Goal: Task Accomplishment & Management: Manage account settings

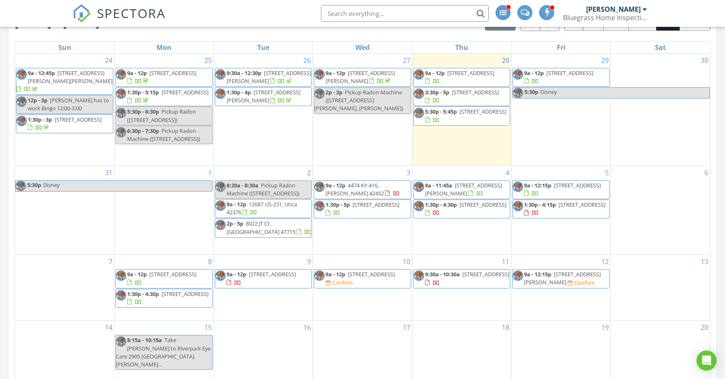
scroll to position [393, 0]
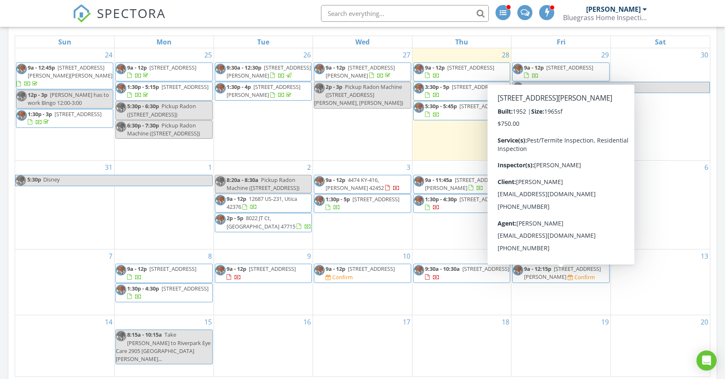
click at [566, 278] on span "2219 Griffith Ave, Owensboro 42301" at bounding box center [562, 273] width 77 height 16
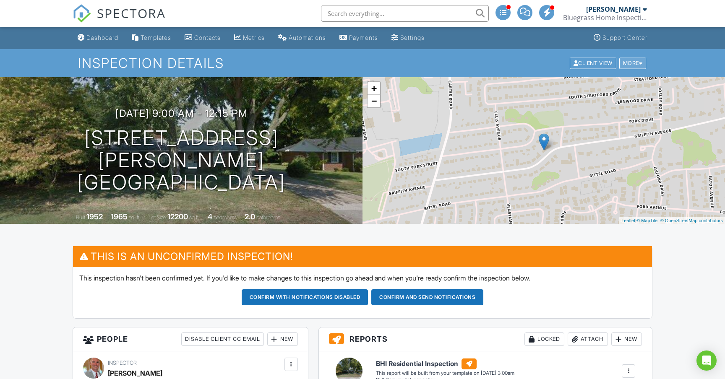
click at [639, 65] on div at bounding box center [641, 62] width 4 height 5
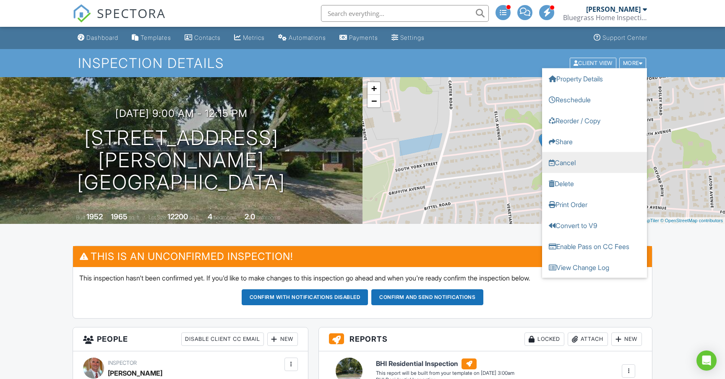
click at [577, 164] on link "Cancel" at bounding box center [594, 162] width 105 height 21
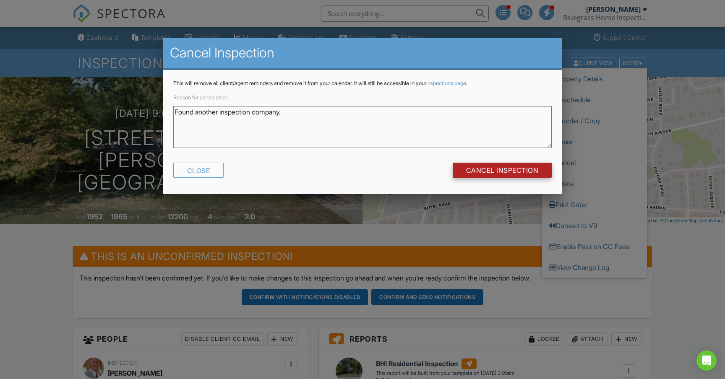
type textarea "Found another inspection company."
click at [513, 168] on input "Cancel Inspection" at bounding box center [502, 170] width 99 height 15
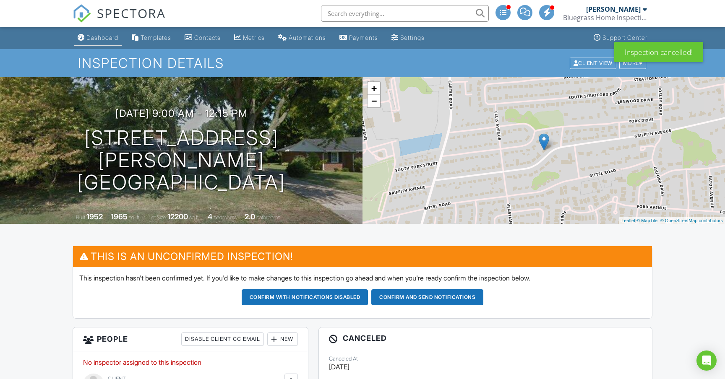
click at [110, 40] on div "Dashboard" at bounding box center [102, 37] width 32 height 7
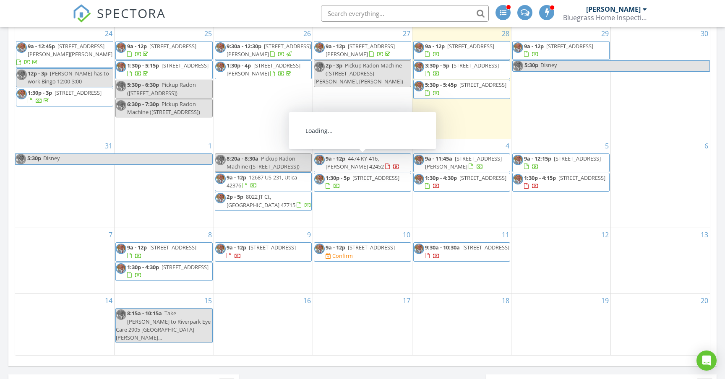
scroll to position [425, 0]
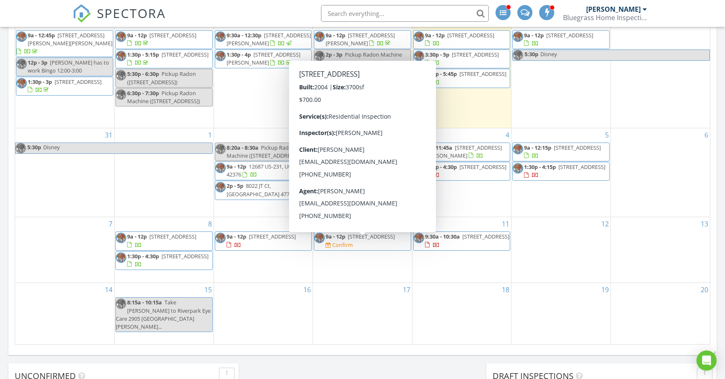
click at [402, 247] on span "9a - 12p 4540 Oakhurst Bend, Owensboro 42303 Confirm" at bounding box center [362, 241] width 97 height 16
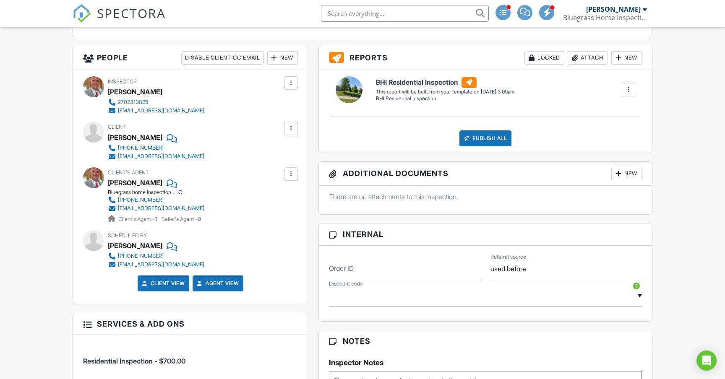
scroll to position [282, 0]
click at [293, 172] on div at bounding box center [291, 174] width 8 height 8
click at [279, 219] on li "Remove" at bounding box center [271, 220] width 43 height 21
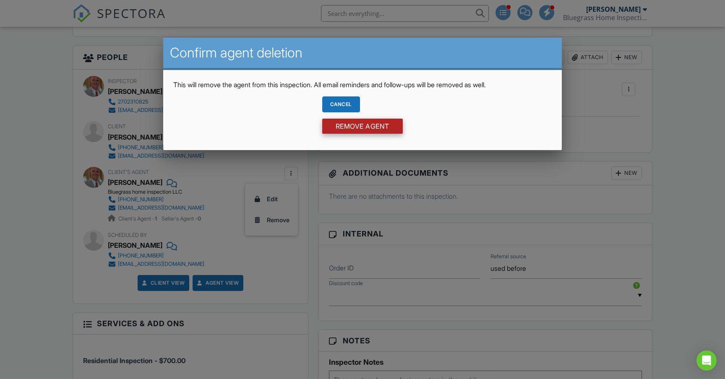
click at [351, 129] on input "Remove Agent" at bounding box center [362, 126] width 81 height 15
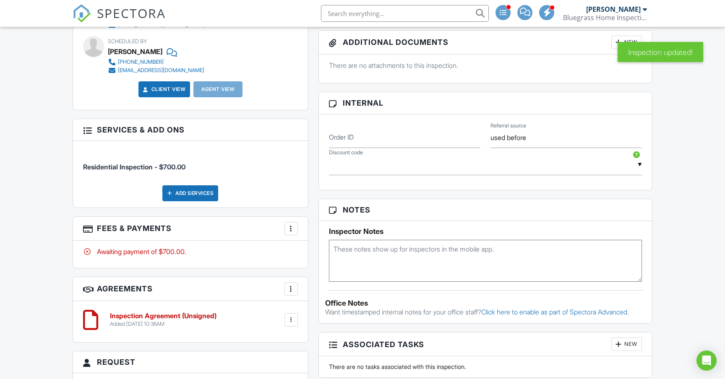
scroll to position [426, 0]
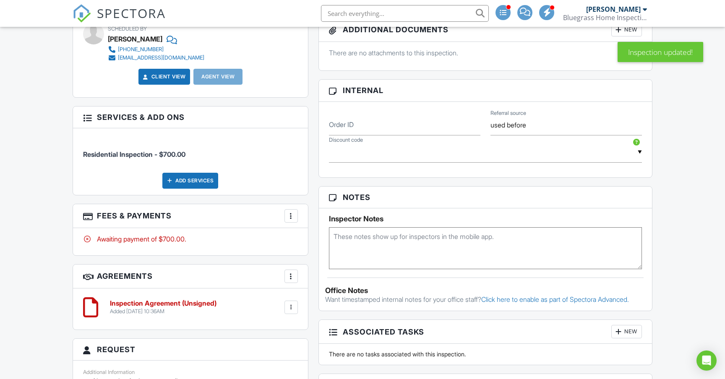
click at [205, 178] on div "Add Services" at bounding box center [190, 181] width 56 height 16
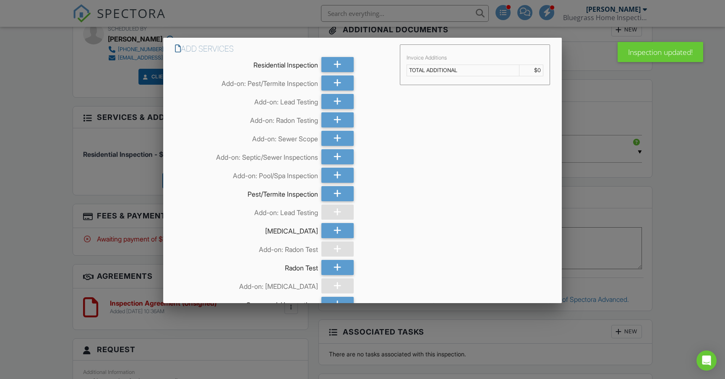
click at [105, 180] on div at bounding box center [362, 195] width 725 height 474
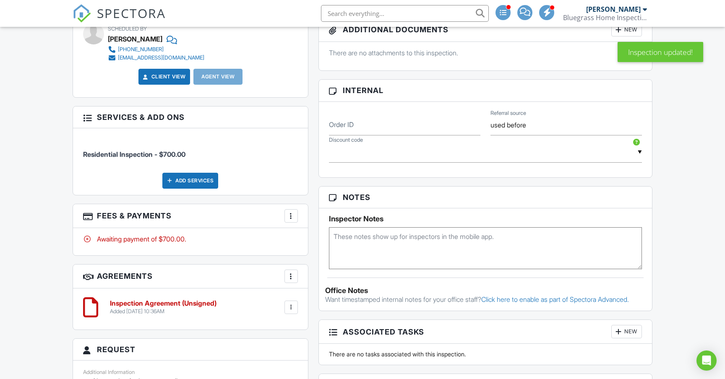
click at [291, 214] on div at bounding box center [291, 216] width 8 height 8
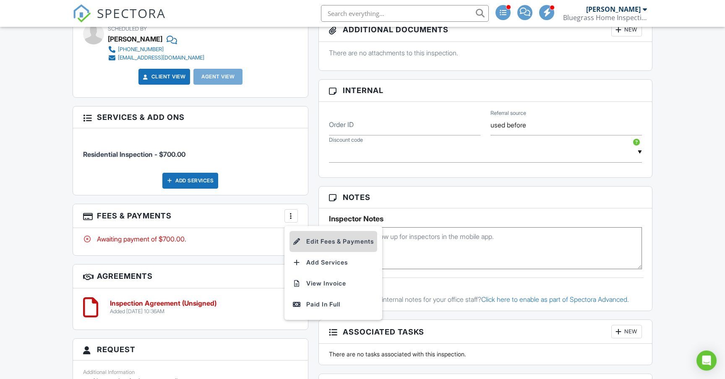
click at [311, 241] on li "Edit Fees & Payments" at bounding box center [334, 241] width 88 height 21
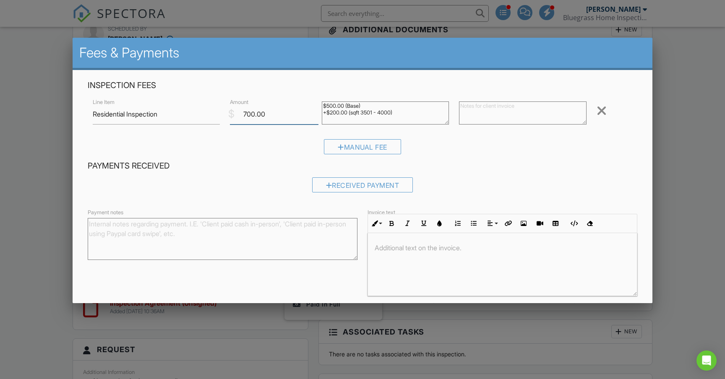
click at [251, 115] on input "700.00" at bounding box center [274, 114] width 88 height 21
type input "250.00"
click at [404, 251] on p at bounding box center [503, 247] width 256 height 9
drag, startPoint x: 518, startPoint y: 247, endPoint x: 374, endPoint y: 246, distance: 143.9
click at [374, 246] on div "March 15th, 2025 Hail Storm Inspection Only" at bounding box center [502, 264] width 269 height 63
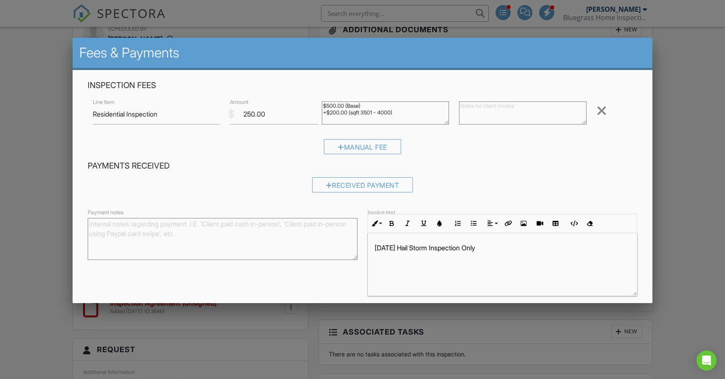
copy p "March 15th, 2025 Hail Storm Inspection Only"
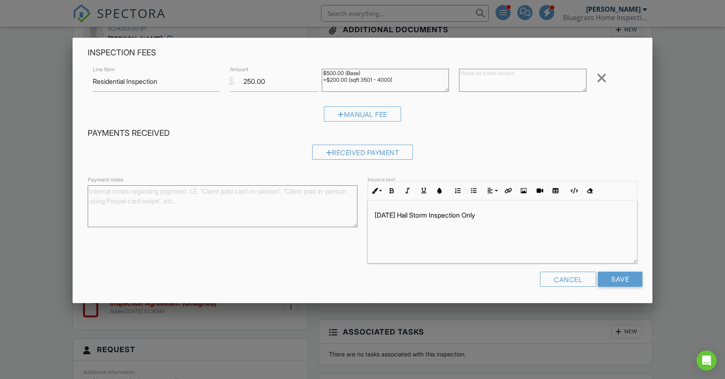
scroll to position [32, 0]
click at [562, 251] on div "March 15th, 2025 Hail Storm Inspection Only" at bounding box center [502, 232] width 269 height 63
click at [619, 279] on input "Save" at bounding box center [620, 280] width 44 height 15
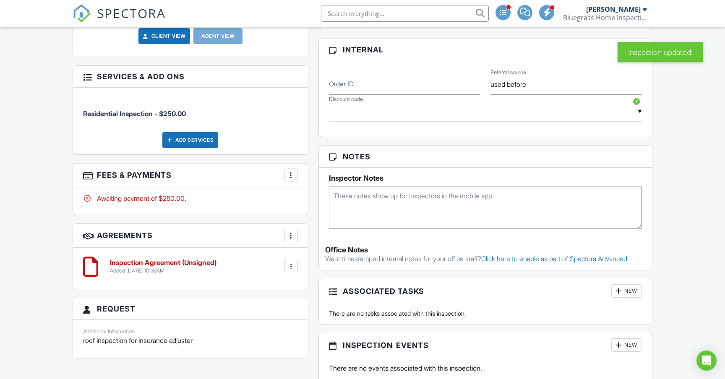
scroll to position [467, 0]
click at [367, 193] on textarea at bounding box center [485, 207] width 313 height 42
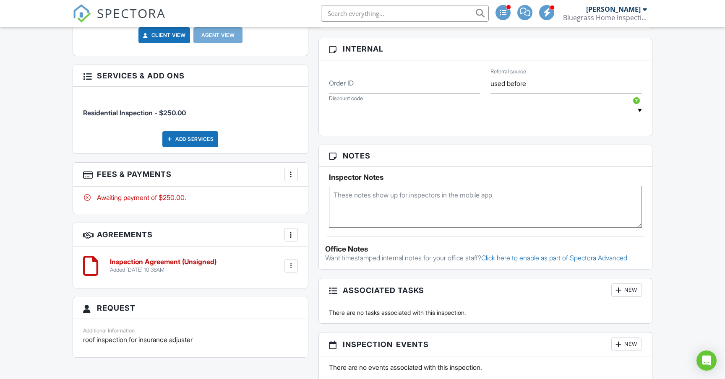
paste textarea "March 15th, 2025 Hail Storm Inspection Only"
type textarea "March 15th, 2025 Hail Storm Inspection Only"
click at [314, 225] on div "Reports Locked Attach New BHI Residential Inspection BHI Residential Inspection…" at bounding box center [485, 193] width 344 height 667
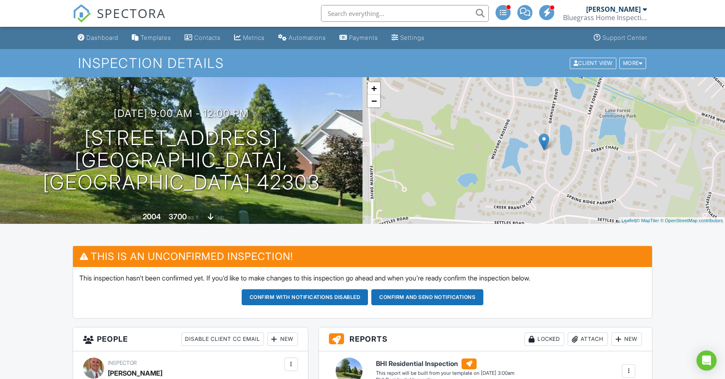
scroll to position [0, 0]
click at [102, 38] on div "Dashboard" at bounding box center [102, 37] width 32 height 7
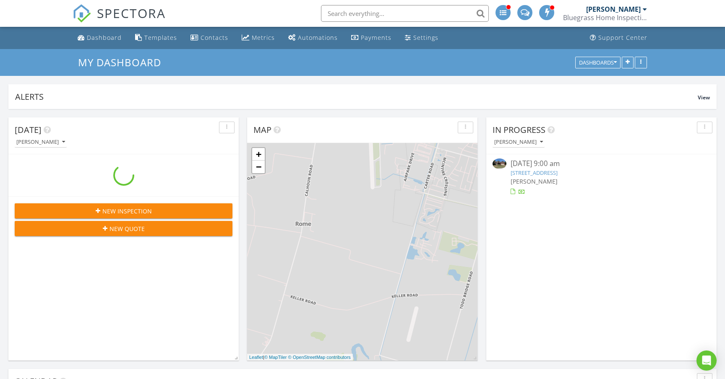
scroll to position [764, 726]
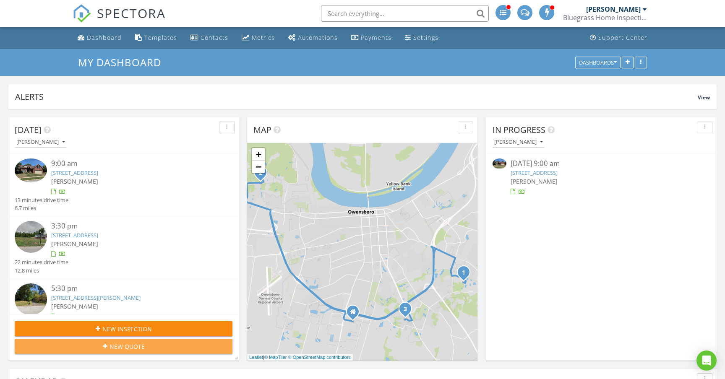
click at [142, 349] on span "New Quote" at bounding box center [127, 346] width 35 height 9
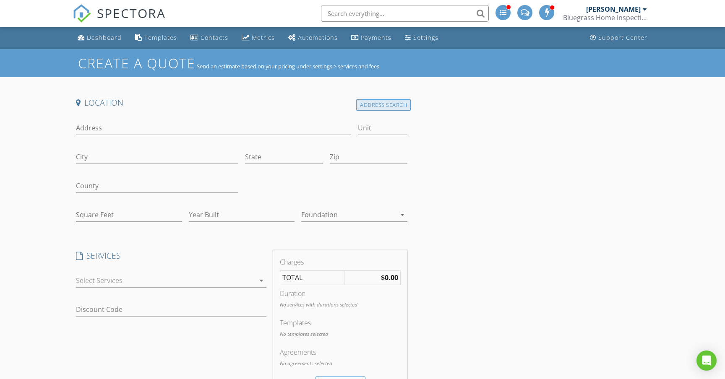
click at [373, 104] on div "Address Search" at bounding box center [383, 104] width 55 height 11
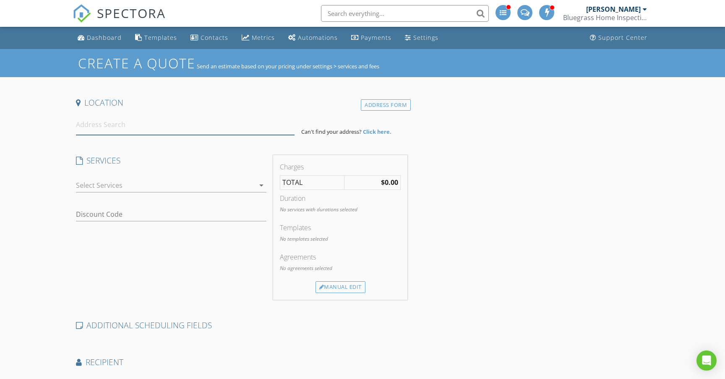
click at [135, 123] on input at bounding box center [185, 125] width 219 height 21
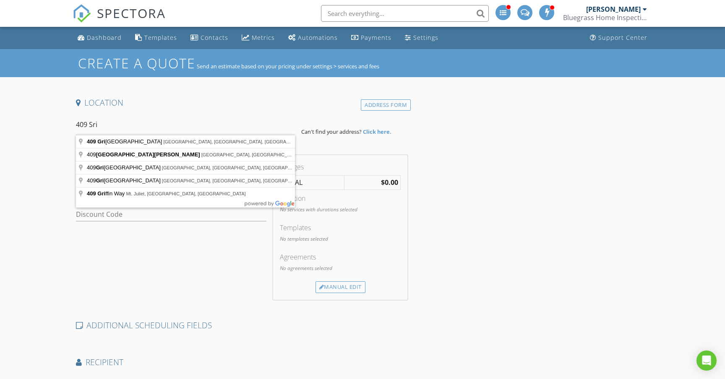
type input "[STREET_ADDRESS][PERSON_NAME]"
drag, startPoint x: 135, startPoint y: 123, endPoint x: 140, endPoint y: 142, distance: 19.7
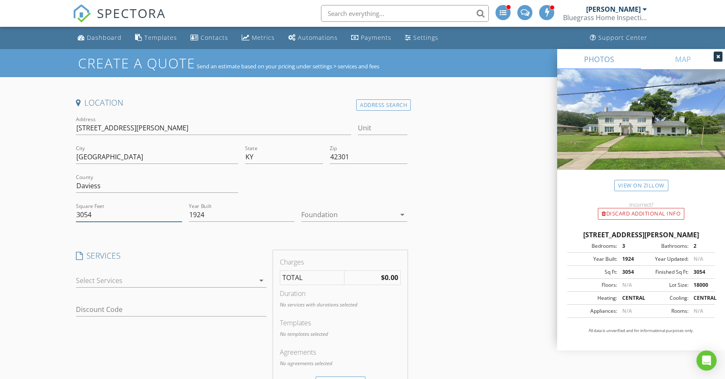
click at [98, 214] on input "3054" at bounding box center [129, 215] width 106 height 14
click at [631, 184] on link "View on Zillow" at bounding box center [641, 185] width 54 height 11
click at [110, 214] on input "3584" at bounding box center [129, 215] width 106 height 14
type input "3"
type input "4824"
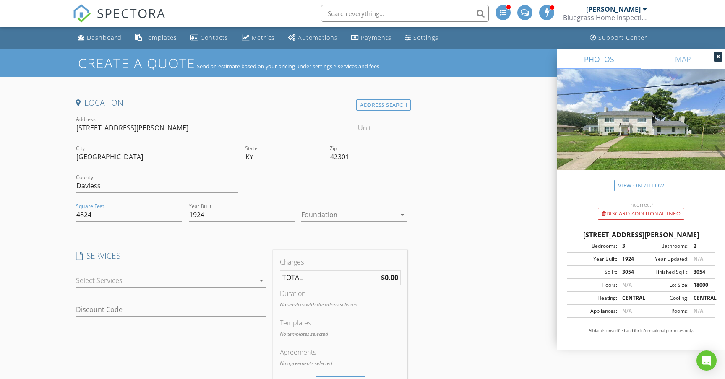
click at [330, 216] on div at bounding box center [348, 214] width 94 height 13
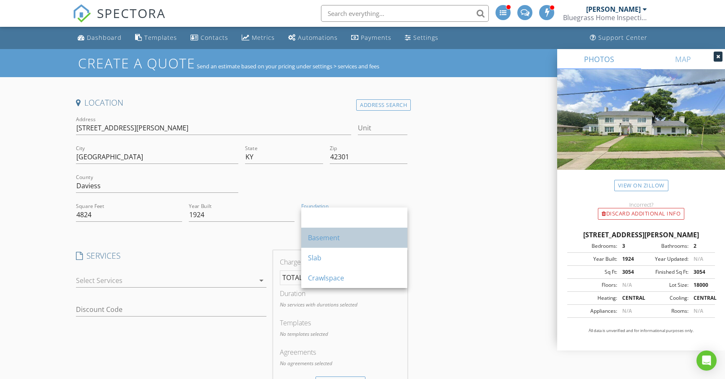
click at [355, 244] on div "Basement" at bounding box center [354, 238] width 93 height 20
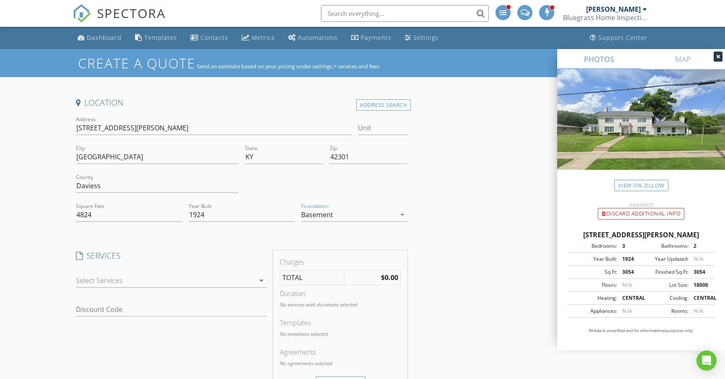
click at [225, 281] on div at bounding box center [165, 280] width 179 height 13
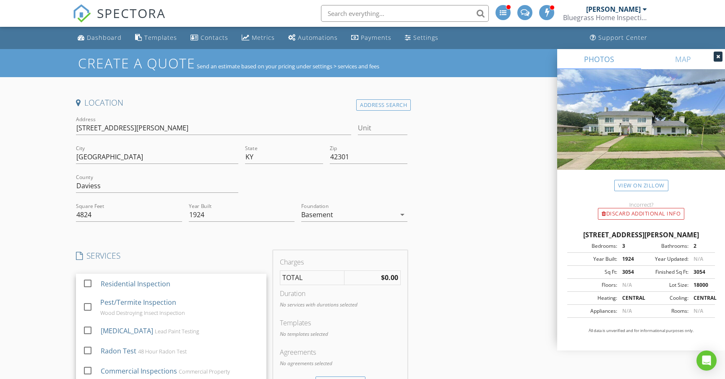
click at [225, 280] on div "Residential Inspection" at bounding box center [180, 284] width 159 height 17
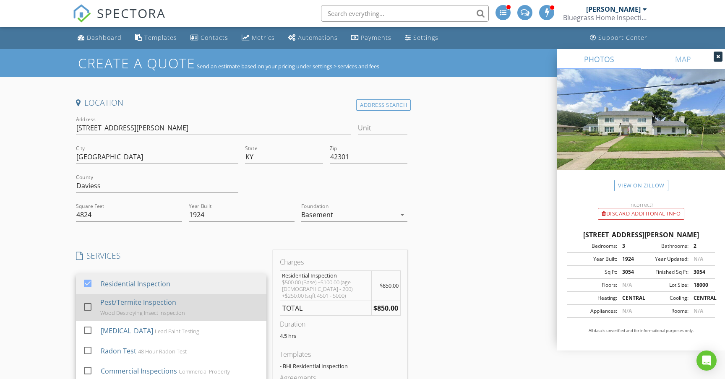
click at [218, 309] on div "Pest/Termite Inspection Wood Destroying Insect Inspection" at bounding box center [179, 307] width 159 height 27
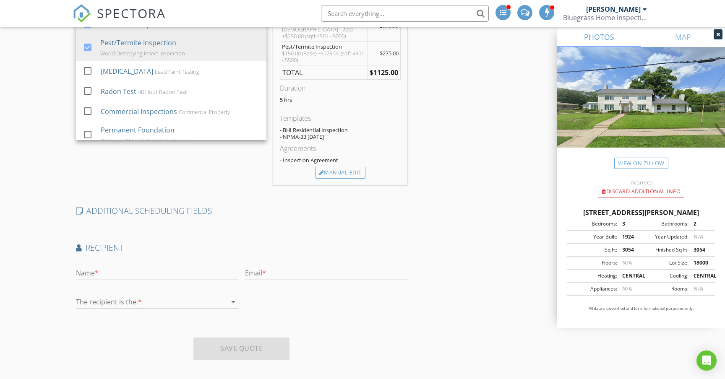
scroll to position [259, 0]
type input "s"
type input "stacysells@castlen.com"
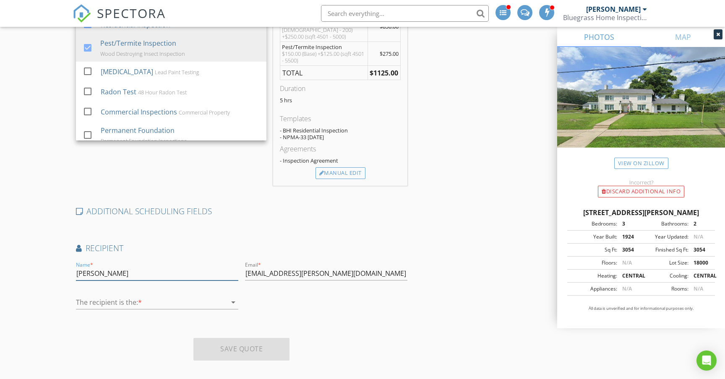
click at [80, 267] on input "stacy Sturgeon" at bounding box center [157, 274] width 162 height 14
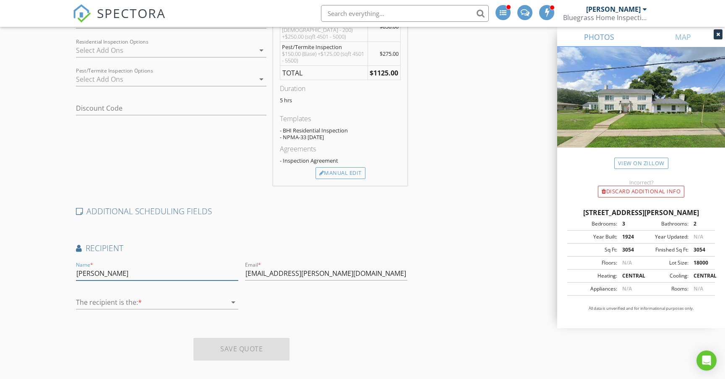
type input "Stacy Sturgeon"
click at [162, 298] on div at bounding box center [151, 302] width 151 height 13
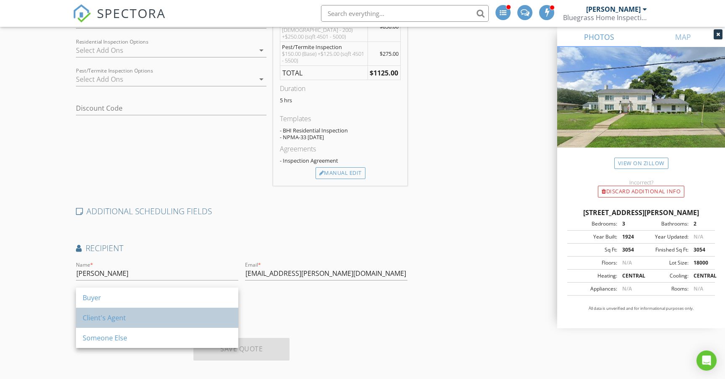
click at [159, 318] on div "Client's Agent" at bounding box center [157, 318] width 149 height 10
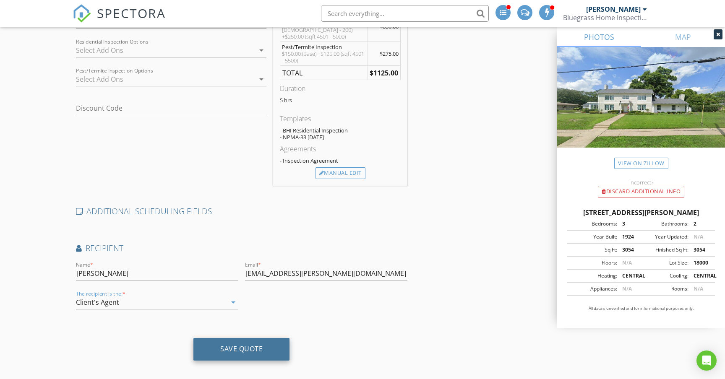
click at [266, 339] on div "Save Quote" at bounding box center [241, 349] width 96 height 23
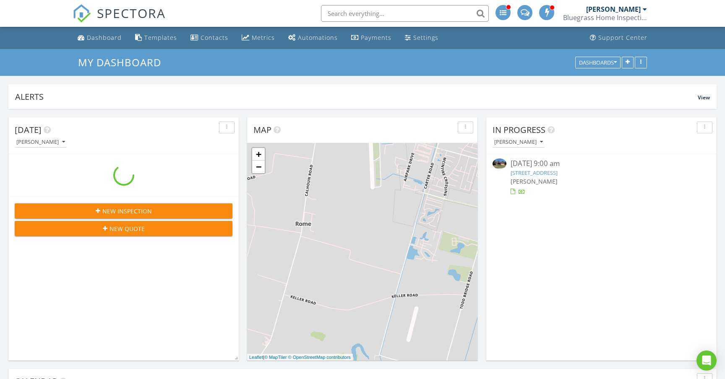
scroll to position [764, 726]
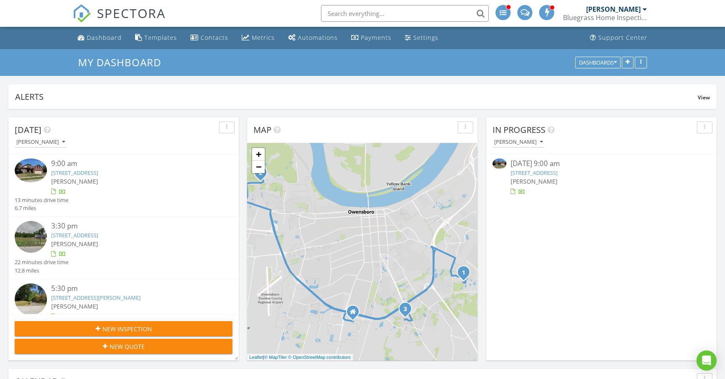
click at [98, 173] on link "[STREET_ADDRESS]" at bounding box center [74, 173] width 47 height 8
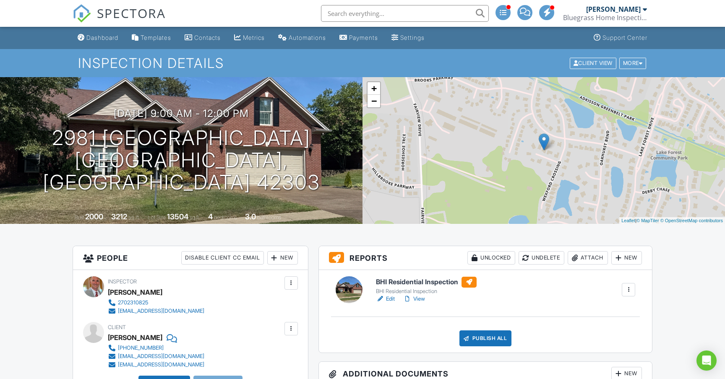
click at [420, 300] on link "View" at bounding box center [414, 299] width 22 height 8
click at [494, 339] on div "Publish All" at bounding box center [485, 339] width 52 height 16
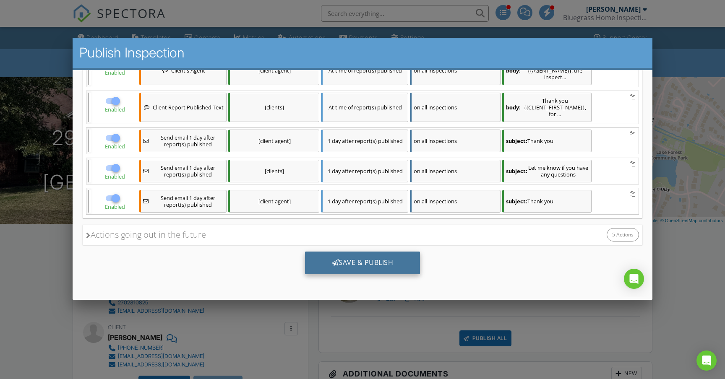
scroll to position [213, 0]
click at [405, 264] on div "Save & Publish" at bounding box center [362, 263] width 115 height 23
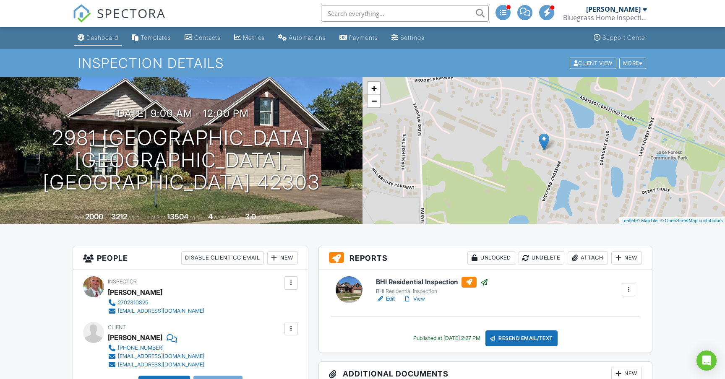
click at [106, 38] on div "Dashboard" at bounding box center [102, 37] width 32 height 7
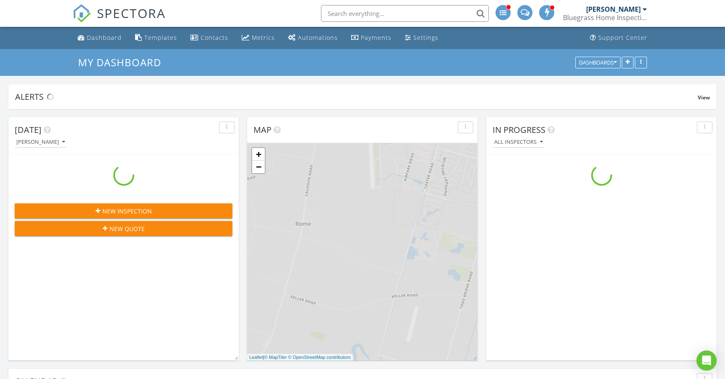
scroll to position [764, 726]
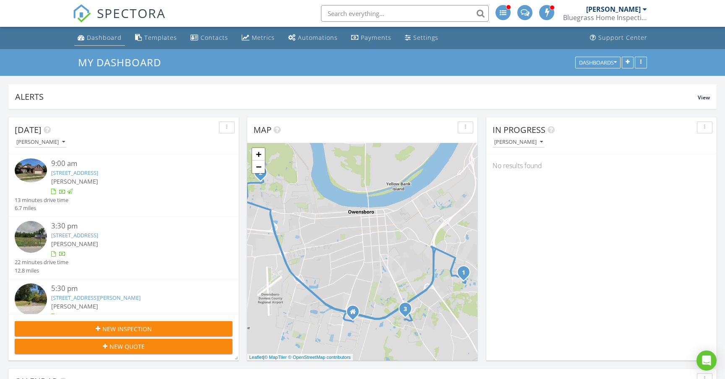
click at [111, 38] on div "Dashboard" at bounding box center [104, 38] width 35 height 8
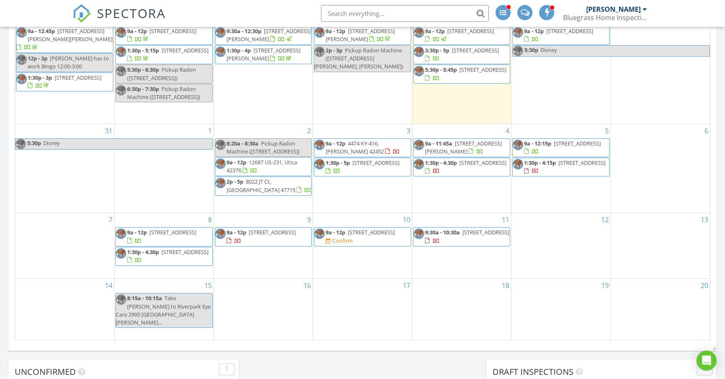
scroll to position [451, 0]
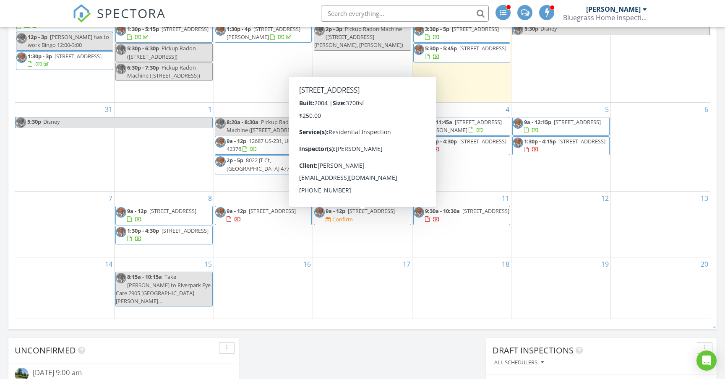
click at [402, 221] on span "9a - 12p 4540 Oakhurst Bend, Owensboro 42303 Confirm" at bounding box center [362, 215] width 97 height 16
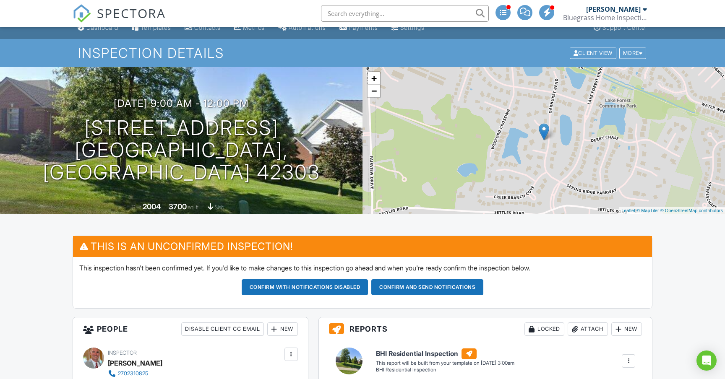
scroll to position [9, 0]
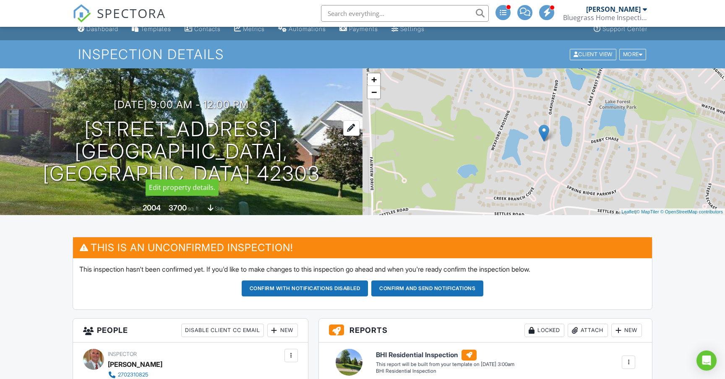
click at [219, 141] on h1 "[STREET_ADDRESS] [GEOGRAPHIC_DATA], KY 42303" at bounding box center [181, 151] width 336 height 66
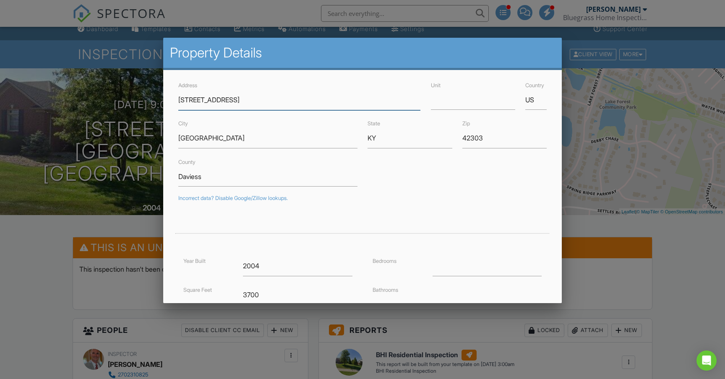
click at [269, 107] on input "4540 Oakhurst Bend" at bounding box center [299, 100] width 243 height 21
click at [195, 101] on input "4540 Oakhurst Bend" at bounding box center [299, 100] width 243 height 21
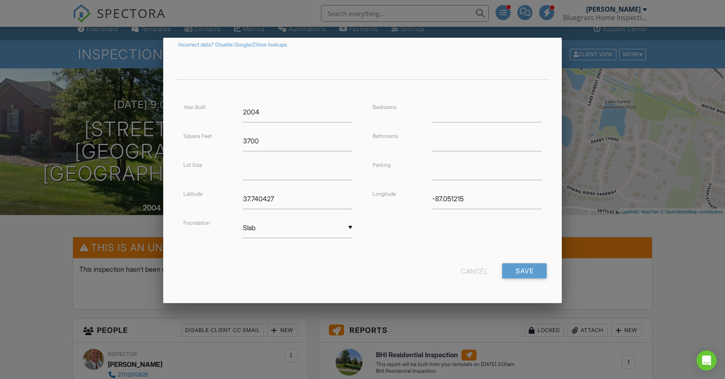
scroll to position [153, 0]
type input "4549 Oakhurst Bend"
click at [519, 274] on input "Save" at bounding box center [524, 271] width 44 height 15
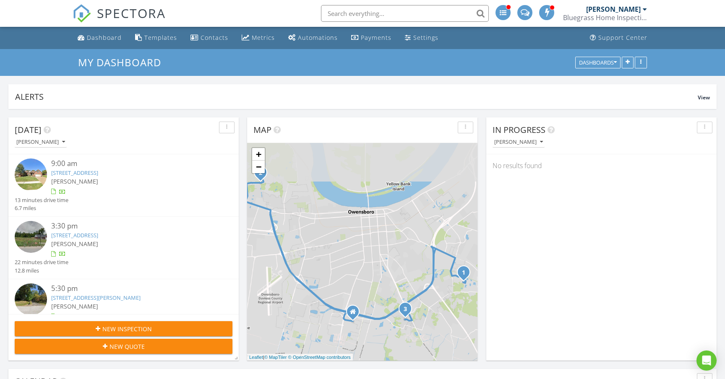
scroll to position [764, 726]
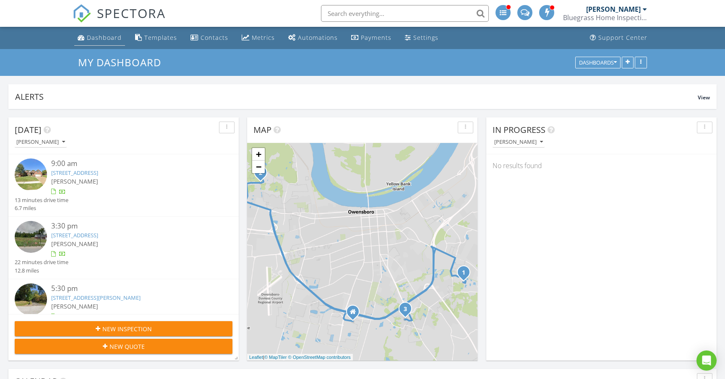
click at [109, 41] on div "Dashboard" at bounding box center [104, 38] width 35 height 8
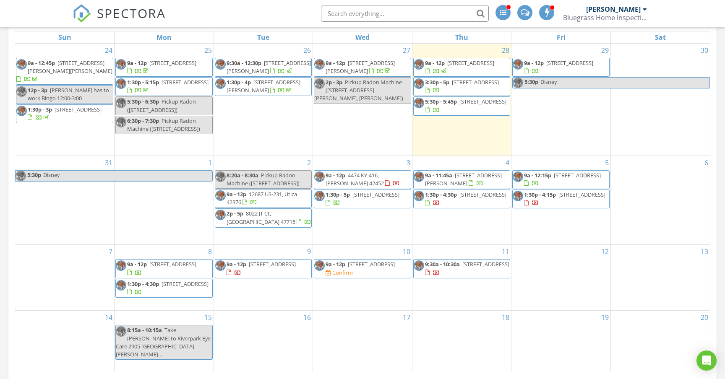
scroll to position [410, 0]
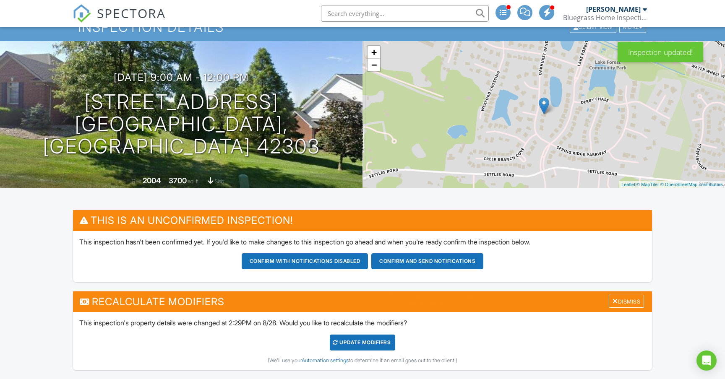
scroll to position [37, 0]
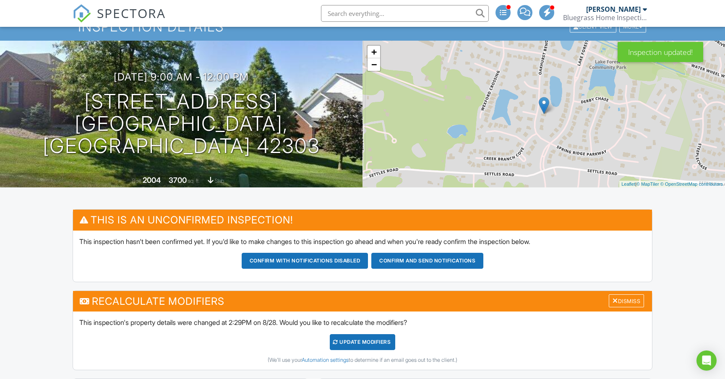
click at [386, 342] on div "UPDATE Modifiers" at bounding box center [363, 342] width 66 height 16
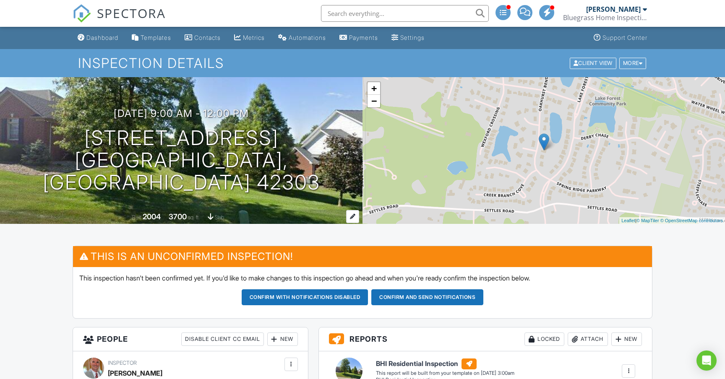
click at [183, 215] on div "3700" at bounding box center [178, 216] width 18 height 9
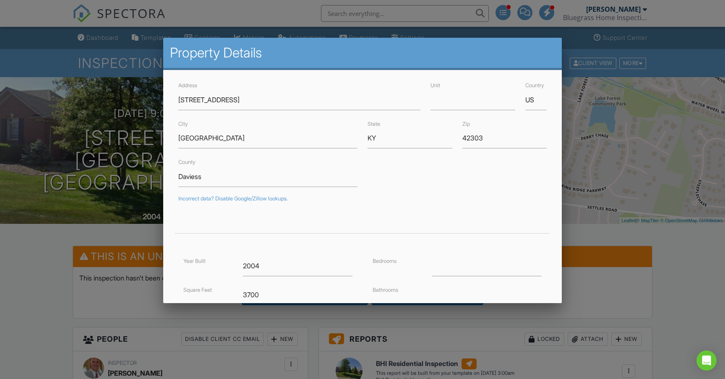
click at [264, 296] on input "3700" at bounding box center [298, 295] width 110 height 21
type input "3"
type input "4040"
click at [268, 268] on input "2004" at bounding box center [298, 266] width 110 height 21
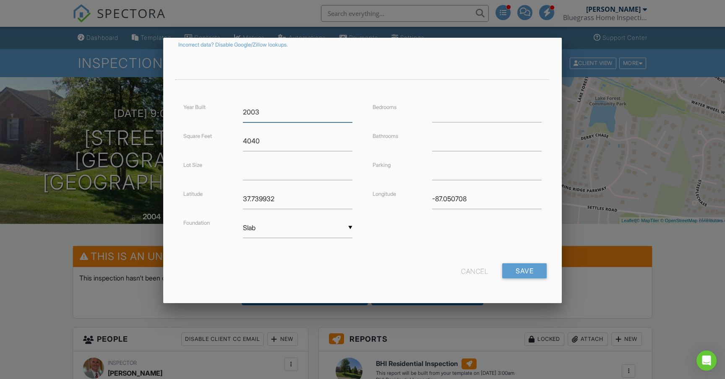
scroll to position [153, 0]
type input "2003"
click at [522, 273] on input "Save" at bounding box center [524, 271] width 44 height 15
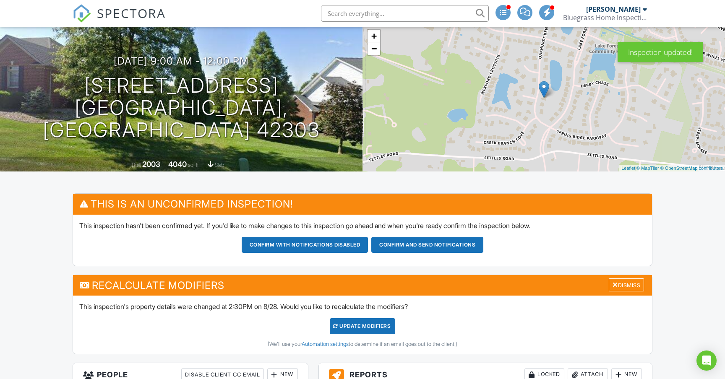
scroll to position [86, 0]
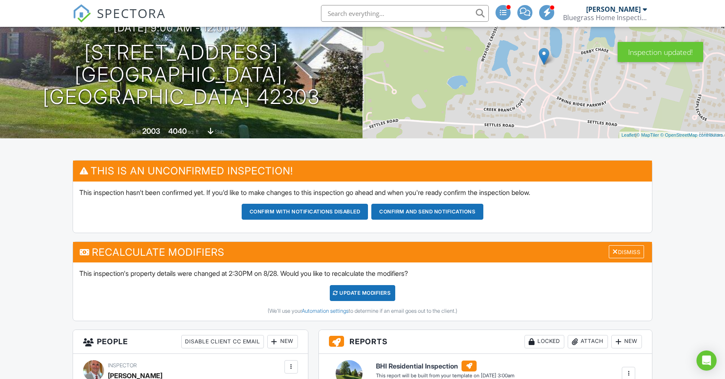
click at [367, 292] on div "UPDATE Modifiers" at bounding box center [363, 293] width 66 height 16
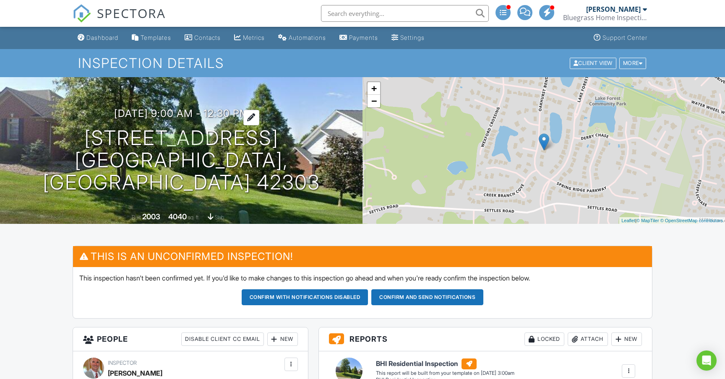
click at [210, 119] on h3 "09/10/2025 9:00 am - 12:30 pm" at bounding box center [181, 113] width 135 height 11
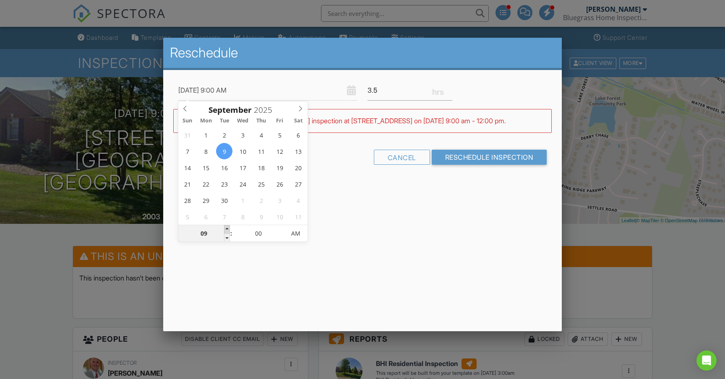
type input "09/09/2025 10:00 AM"
type input "10"
click at [227, 229] on span at bounding box center [227, 229] width 6 height 8
type input "09/09/2025 11:00 AM"
type input "11"
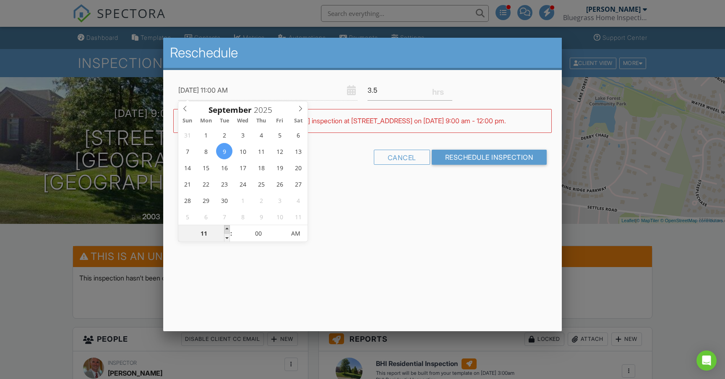
click at [227, 229] on span at bounding box center [227, 229] width 6 height 8
type input "09/09/2025 12:00 PM"
type input "12"
click at [227, 229] on span at bounding box center [227, 229] width 6 height 8
type input "09/09/2025 1:00 PM"
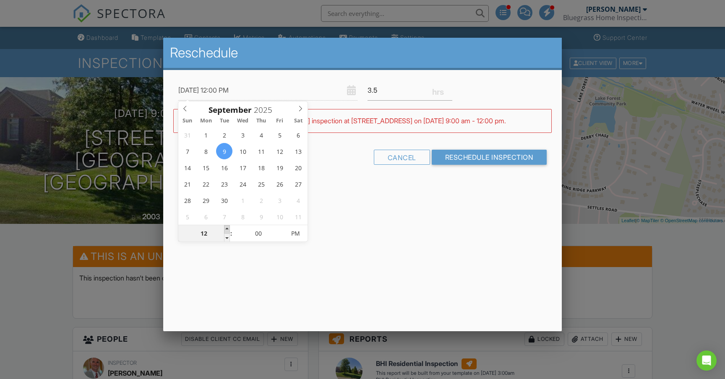
type input "01"
click at [227, 229] on span at bounding box center [227, 229] width 6 height 8
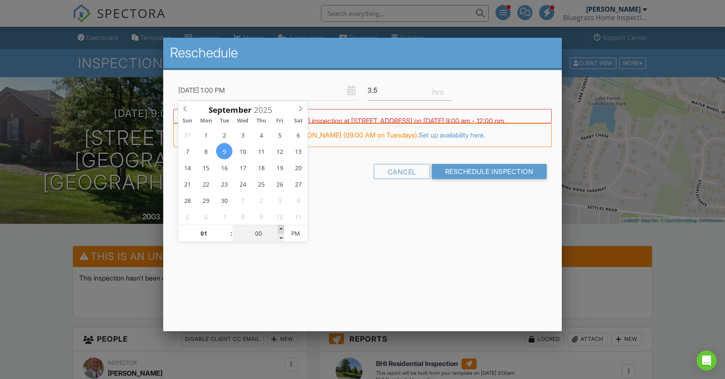
type input "09/09/2025 1:05 PM"
type input "05"
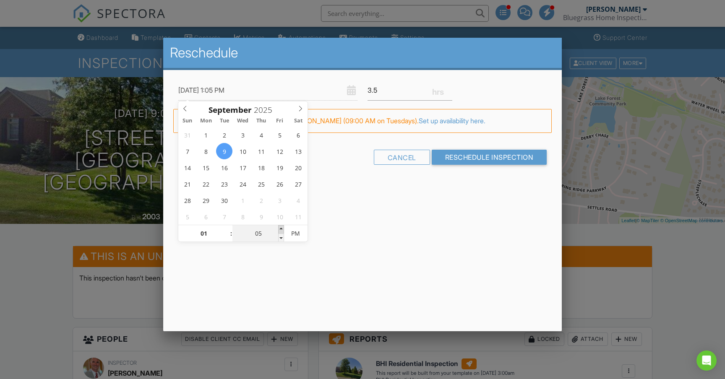
click at [282, 230] on span at bounding box center [281, 229] width 6 height 8
type input "09/09/2025 1:10 PM"
type input "10"
click at [282, 230] on span at bounding box center [281, 229] width 6 height 8
type input "09/09/2025 1:15 PM"
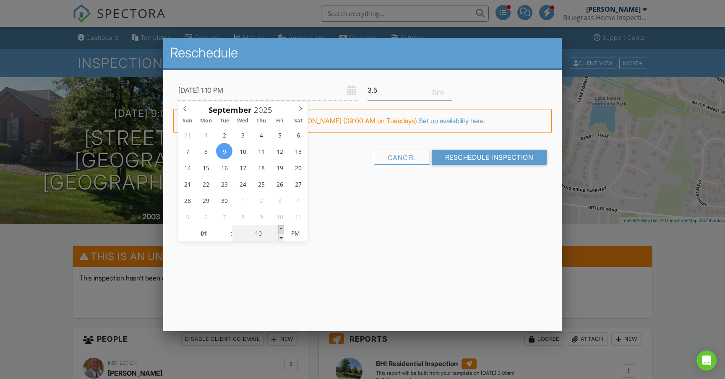
type input "15"
click at [282, 230] on span at bounding box center [281, 229] width 6 height 8
type input "09/09/2025 1:20 PM"
type input "20"
click at [282, 230] on span at bounding box center [281, 229] width 6 height 8
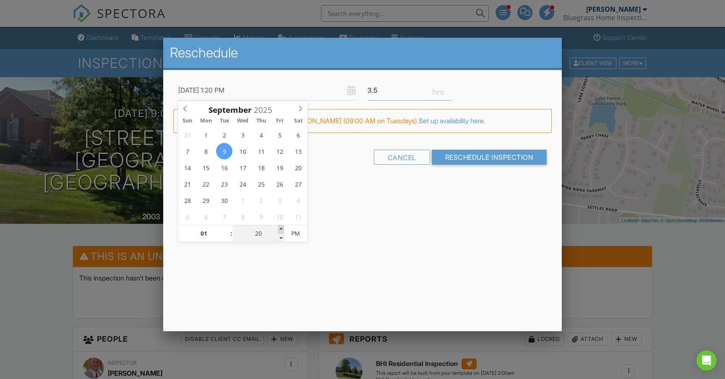
type input "09/09/2025 1:25 PM"
type input "25"
click at [282, 230] on span at bounding box center [281, 229] width 6 height 8
type input "09/09/2025 1:30 PM"
type input "30"
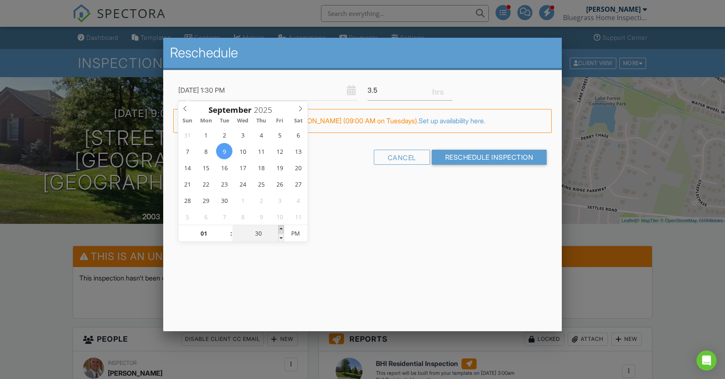
click at [282, 230] on span at bounding box center [281, 229] width 6 height 8
click at [449, 91] on input "3.25" at bounding box center [410, 90] width 85 height 21
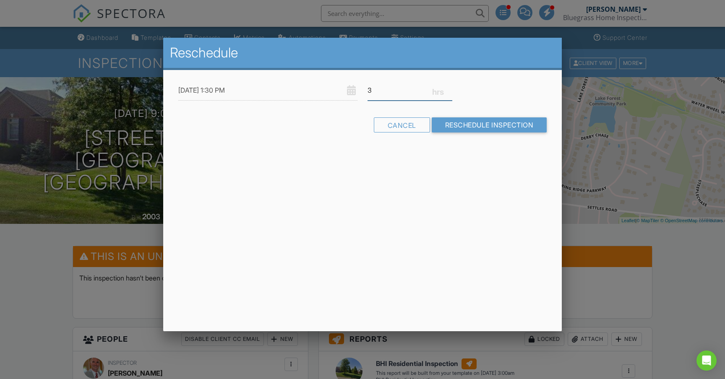
click at [449, 91] on input "3" at bounding box center [410, 90] width 85 height 21
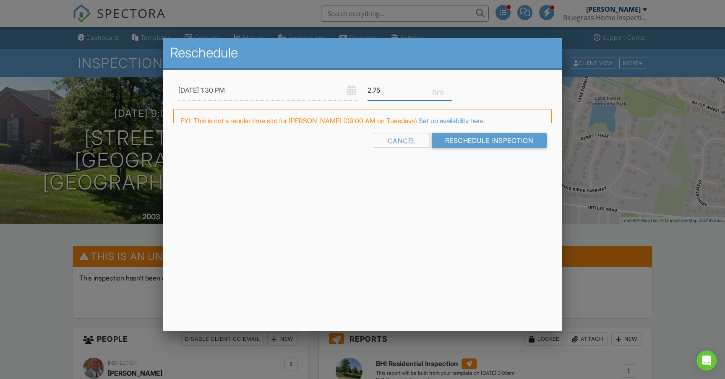
click at [449, 91] on input "2.75" at bounding box center [410, 90] width 85 height 21
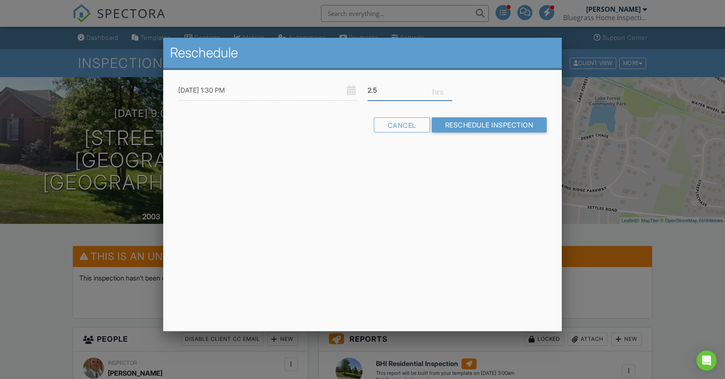
click at [449, 91] on input "2.5" at bounding box center [410, 90] width 85 height 21
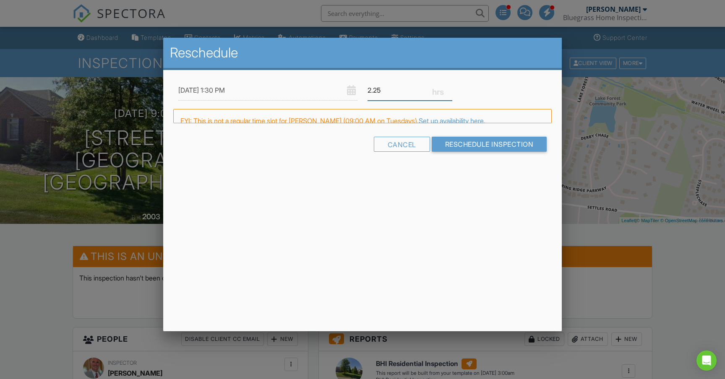
click at [449, 91] on input "2.25" at bounding box center [410, 90] width 85 height 21
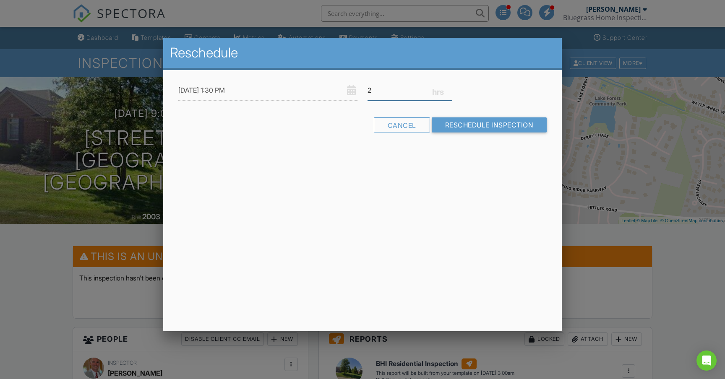
click at [449, 91] on input "2" at bounding box center [410, 90] width 85 height 21
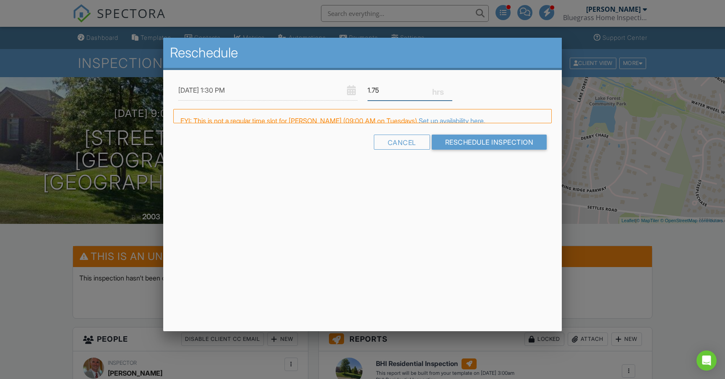
click at [449, 91] on input "1.75" at bounding box center [410, 90] width 85 height 21
type input "1.5"
click at [449, 91] on input "1.5" at bounding box center [410, 90] width 85 height 21
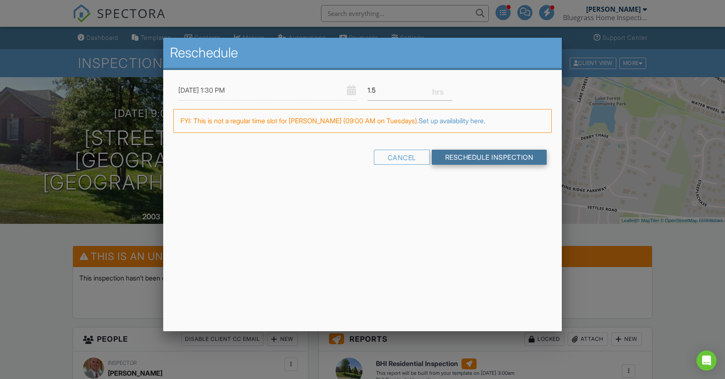
click at [470, 156] on input "Reschedule Inspection" at bounding box center [489, 157] width 115 height 15
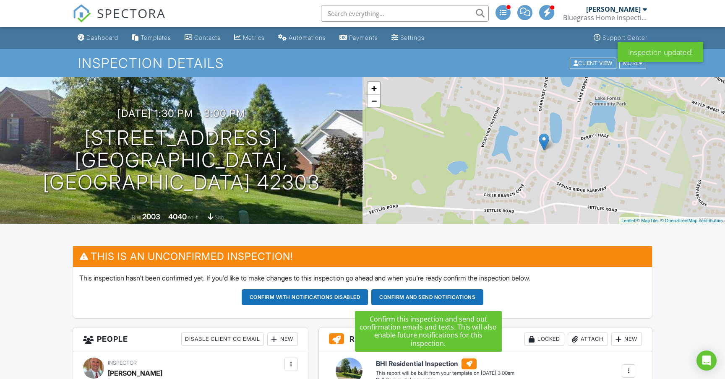
click at [368, 297] on button "Confirm and send notifications" at bounding box center [305, 298] width 127 height 16
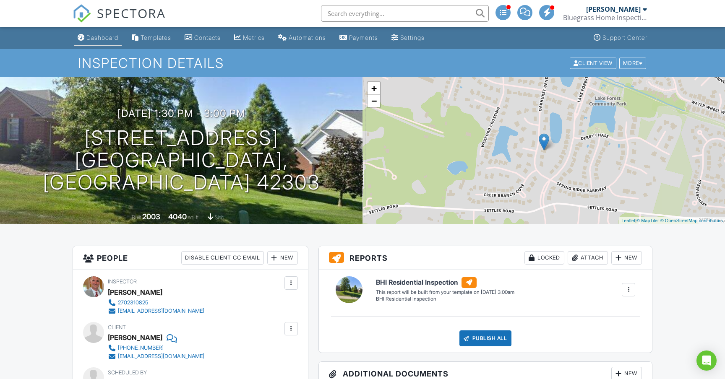
click at [100, 39] on div "Dashboard" at bounding box center [102, 37] width 32 height 7
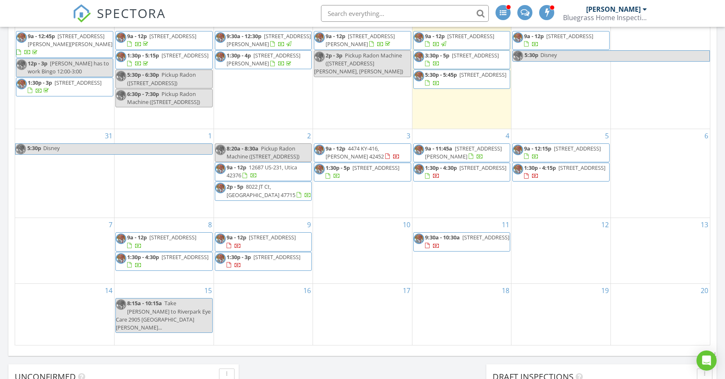
scroll to position [425, 0]
click at [378, 249] on div "10" at bounding box center [362, 249] width 99 height 65
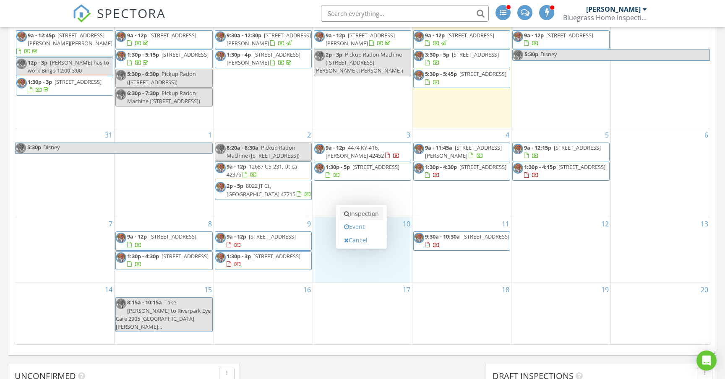
click at [372, 216] on link "Inspection" at bounding box center [361, 213] width 43 height 13
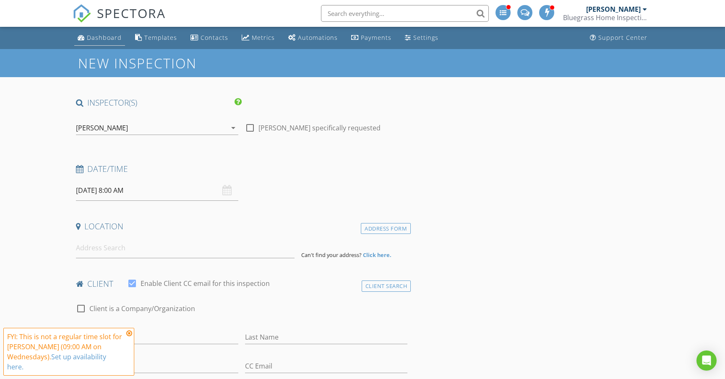
click at [110, 38] on div "Dashboard" at bounding box center [104, 38] width 35 height 8
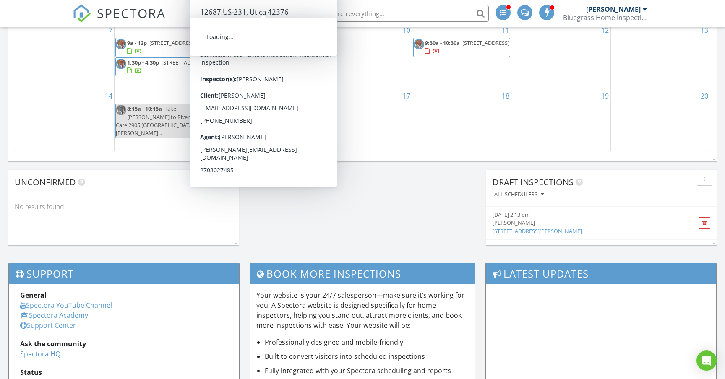
scroll to position [513, 0]
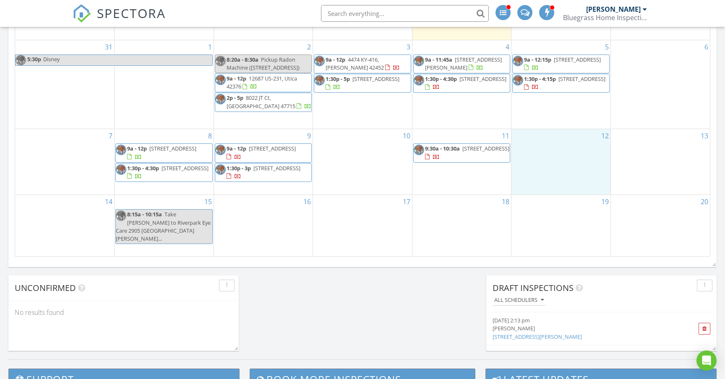
click at [556, 172] on div "12" at bounding box center [561, 161] width 99 height 65
click at [556, 138] on link "Inspection" at bounding box center [559, 137] width 43 height 13
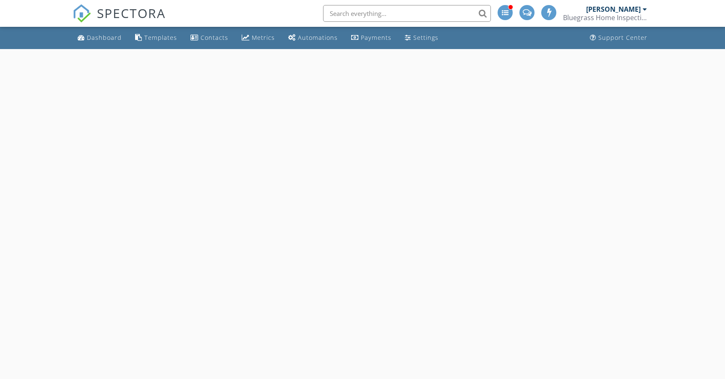
select select "8"
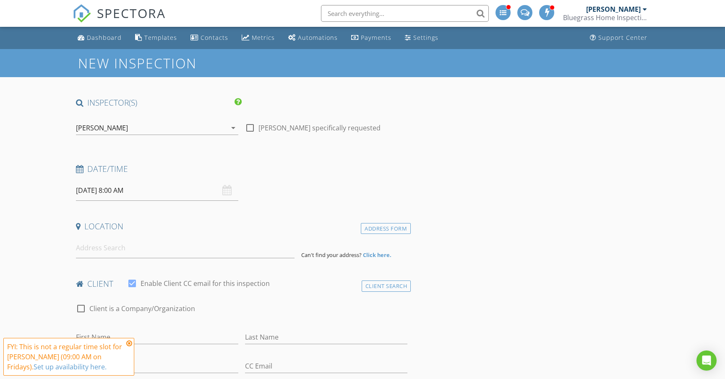
click at [180, 194] on input "[DATE] 8:00 AM" at bounding box center [157, 190] width 162 height 21
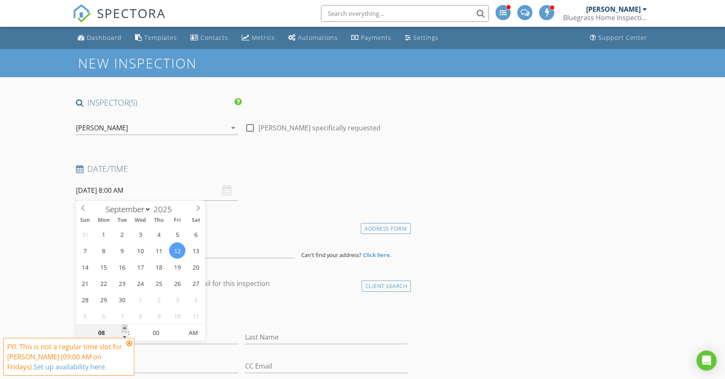
type input "09"
type input "[DATE] 9:00 AM"
click at [127, 326] on span at bounding box center [125, 329] width 6 height 8
click at [130, 344] on icon at bounding box center [129, 343] width 6 height 7
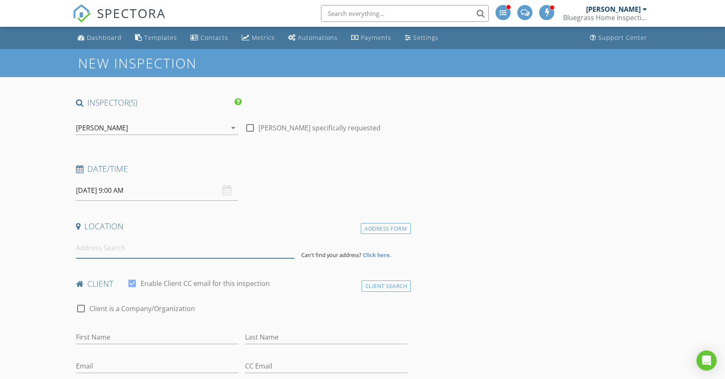
click at [128, 248] on input at bounding box center [185, 248] width 219 height 21
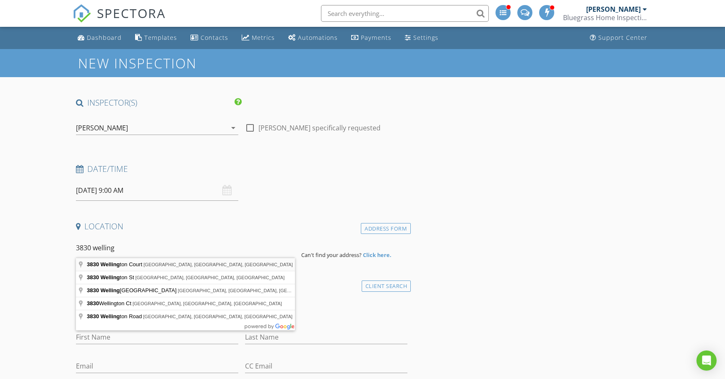
type input "[STREET_ADDRESS]"
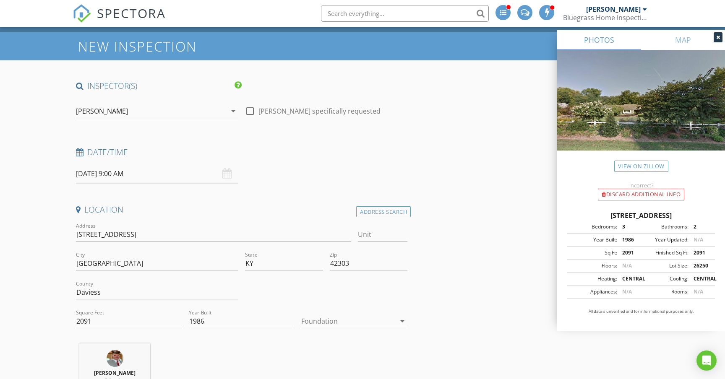
scroll to position [13, 0]
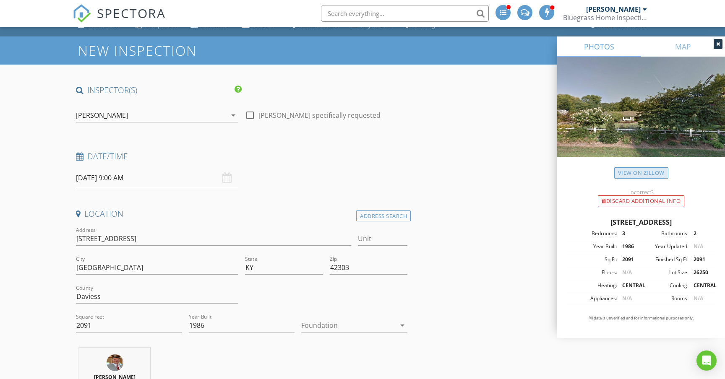
click at [652, 173] on link "View on Zillow" at bounding box center [641, 172] width 54 height 11
click at [355, 326] on div at bounding box center [348, 325] width 94 height 13
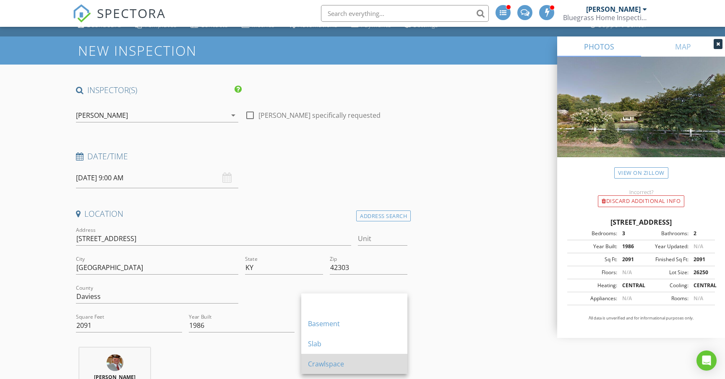
click at [363, 365] on div "Crawlspace" at bounding box center [354, 364] width 93 height 10
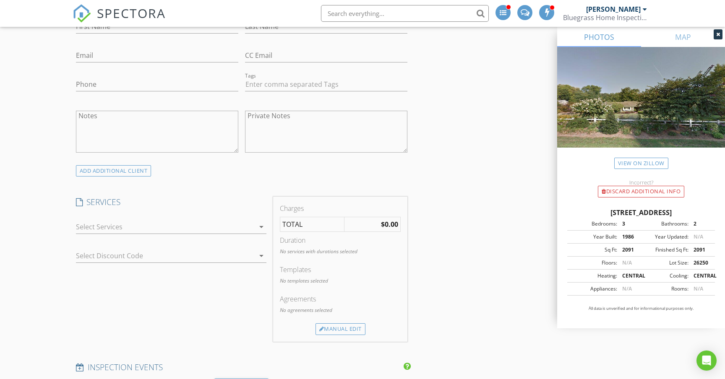
scroll to position [499, 0]
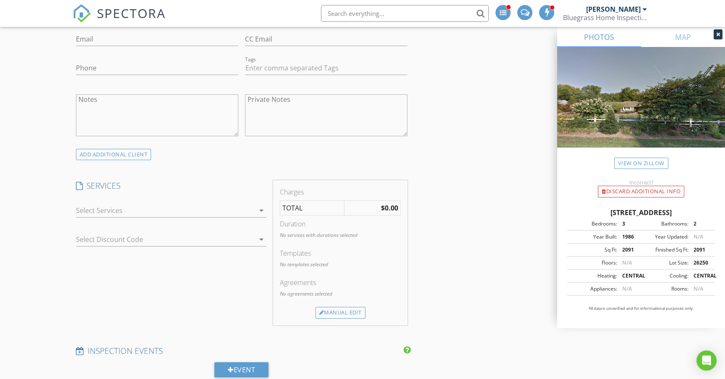
click at [191, 210] on div at bounding box center [165, 210] width 179 height 13
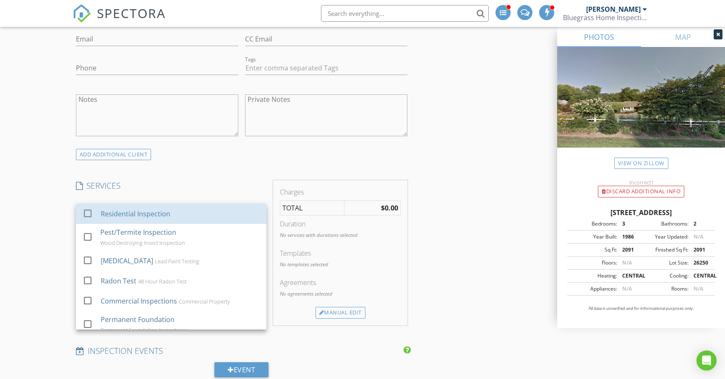
click at [191, 210] on div "Residential Inspection" at bounding box center [180, 214] width 159 height 17
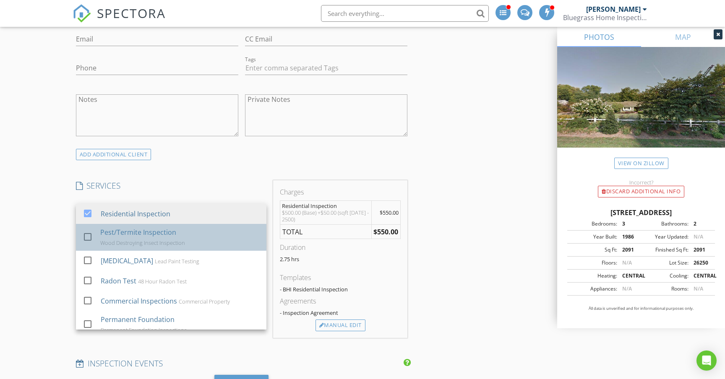
click at [189, 224] on div "Pest/Termite Inspection Wood Destroying Insect Inspection" at bounding box center [179, 237] width 159 height 27
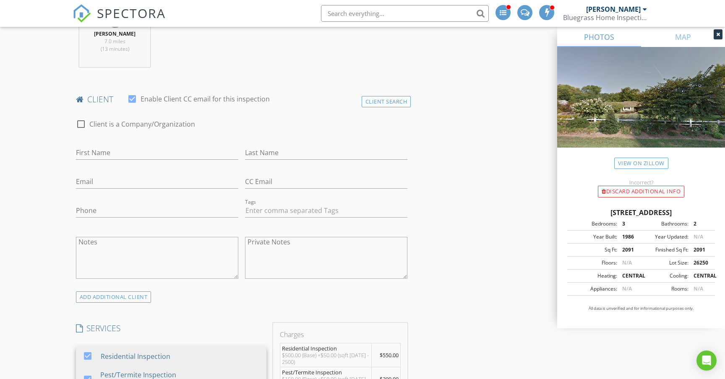
scroll to position [355, 0]
type input "[PERSON_NAME]"
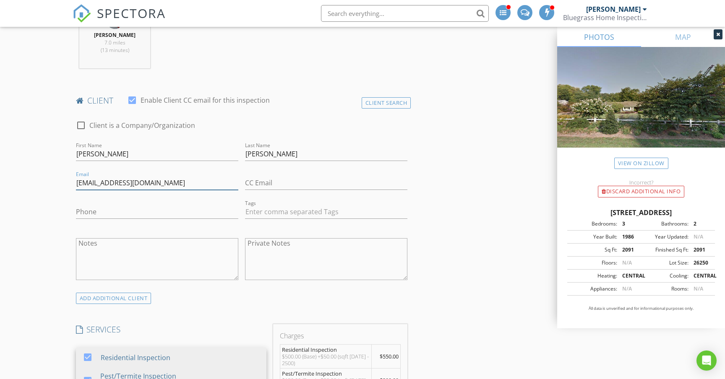
type input "[EMAIL_ADDRESS][DOMAIN_NAME]"
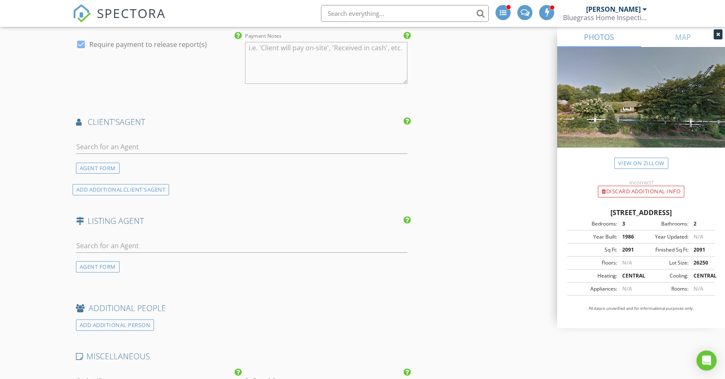
scroll to position [941, 0]
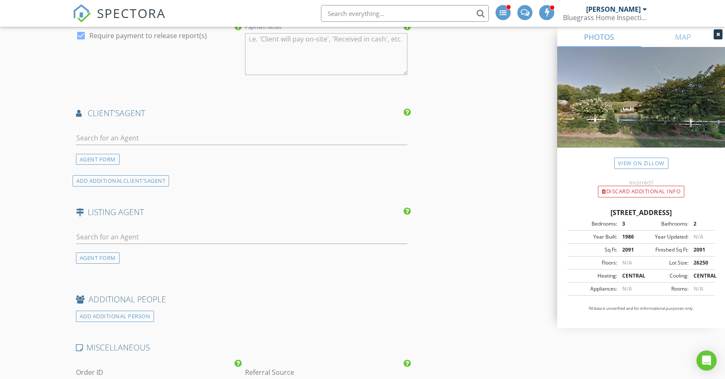
type input "[PHONE_NUMBER]"
click at [149, 233] on input "text" at bounding box center [242, 237] width 332 height 14
type input "H"
click at [190, 136] on input "text" at bounding box center [242, 138] width 332 height 14
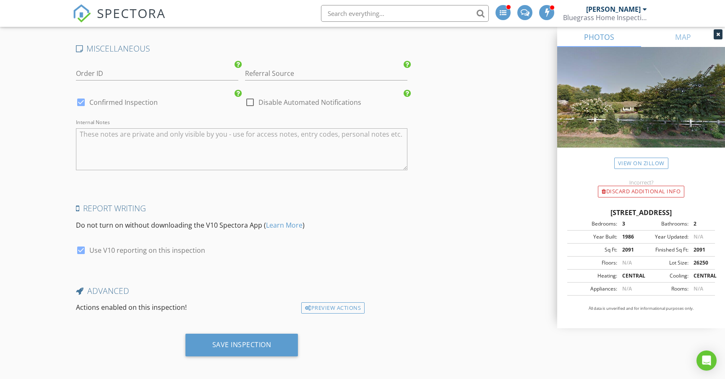
scroll to position [1240, 0]
click at [141, 137] on textarea "Internal Notes" at bounding box center [242, 150] width 332 height 42
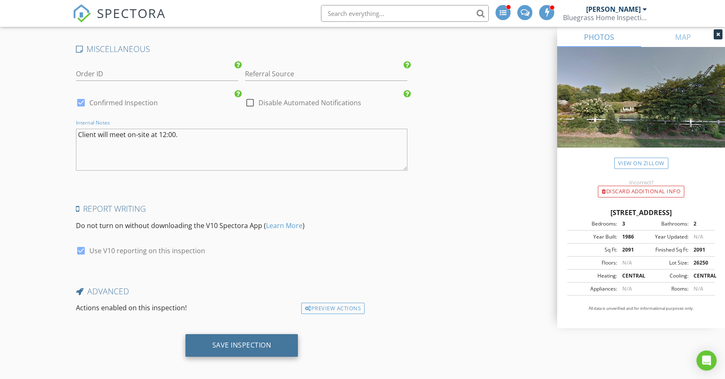
type textarea "Client will meet on-site at 12:00."
click at [275, 339] on div "Save Inspection" at bounding box center [241, 345] width 113 height 23
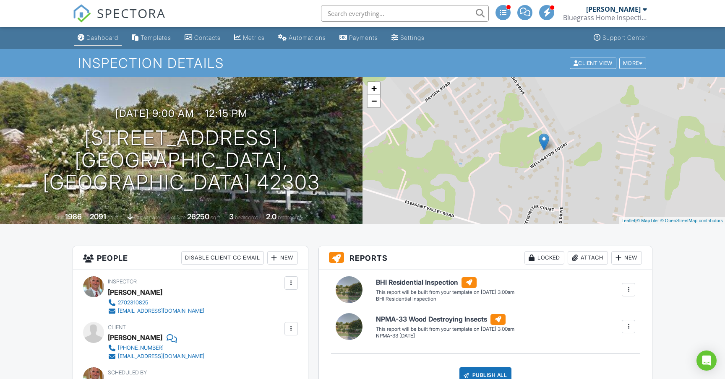
click at [104, 40] on div "Dashboard" at bounding box center [102, 37] width 32 height 7
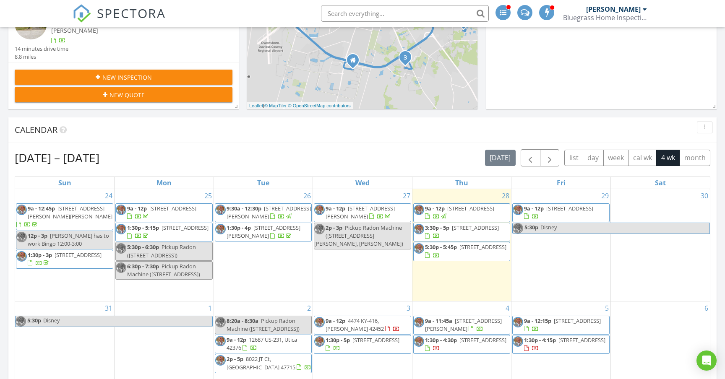
scroll to position [324, 0]
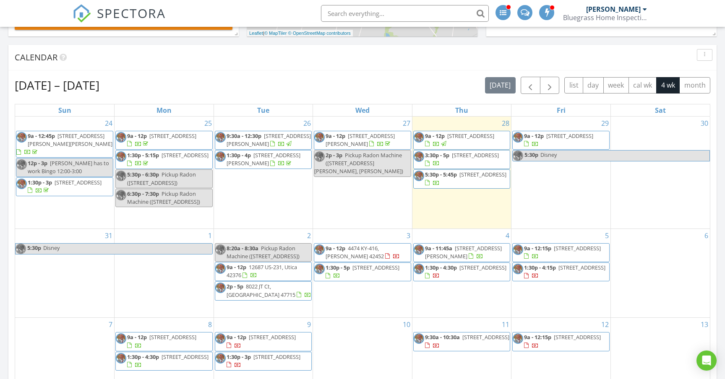
click at [587, 156] on span "Disney" at bounding box center [625, 156] width 170 height 10
select select "7"
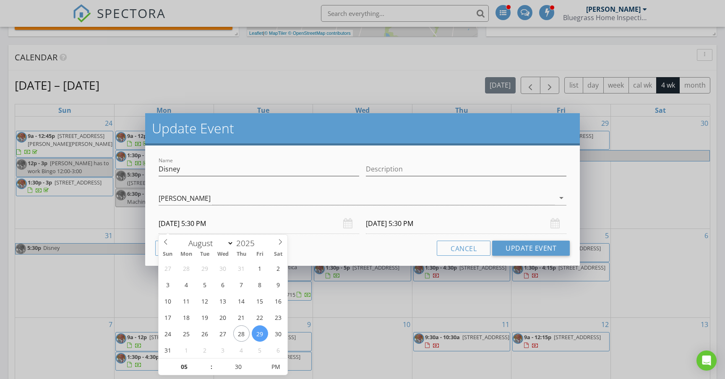
click at [196, 224] on input "[DATE] 5:30 PM" at bounding box center [259, 224] width 201 height 21
type input "04"
type input "[DATE] 4:30 PM"
click at [207, 371] on span at bounding box center [207, 371] width 6 height 8
type input "04"
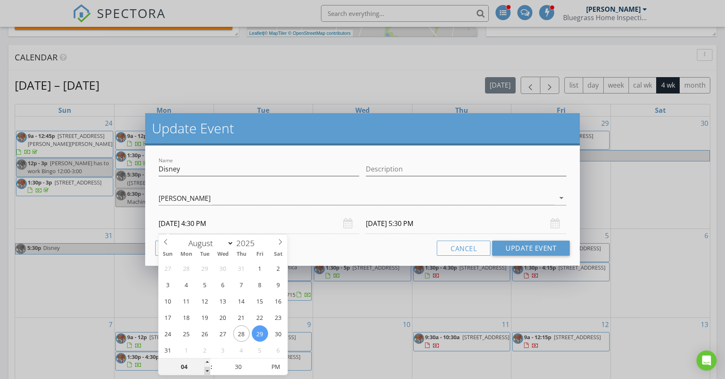
type input "[DATE] 4:30 PM"
type input "03"
type input "[DATE] 3:30 PM"
click at [207, 371] on span at bounding box center [207, 371] width 6 height 8
type input "03"
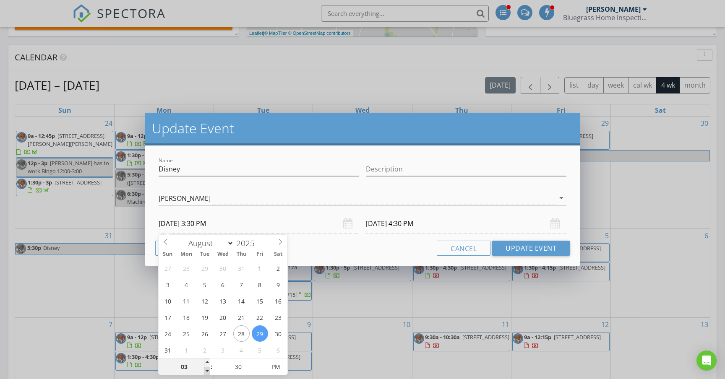
type input "[DATE] 3:30 PM"
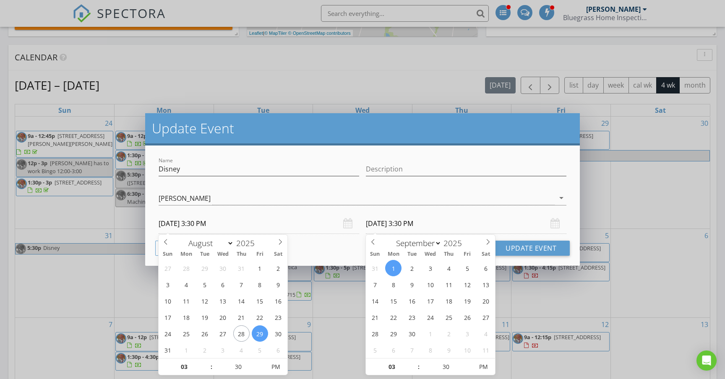
click at [413, 225] on input "[DATE] 3:30 PM" at bounding box center [466, 224] width 201 height 21
type input "04"
type input "[DATE] 4:30 PM"
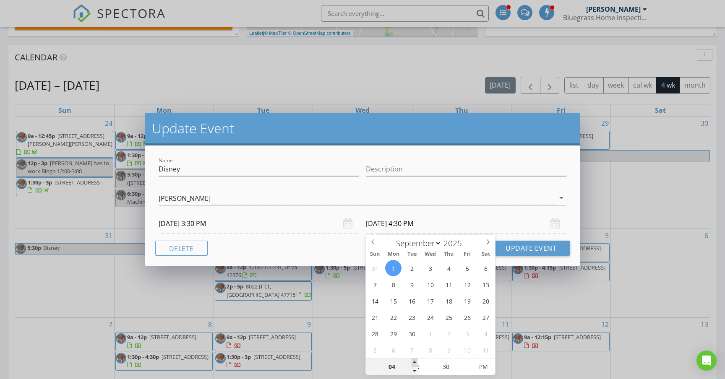
click at [417, 363] on span at bounding box center [415, 363] width 6 height 8
type input "05"
type input "[DATE] 5:30 PM"
click at [417, 363] on span at bounding box center [415, 363] width 6 height 8
click at [523, 248] on button "Update Event" at bounding box center [531, 248] width 78 height 15
